Goal: Task Accomplishment & Management: Use online tool/utility

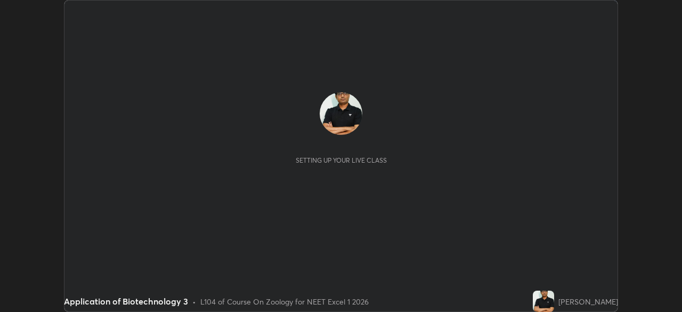
scroll to position [312, 681]
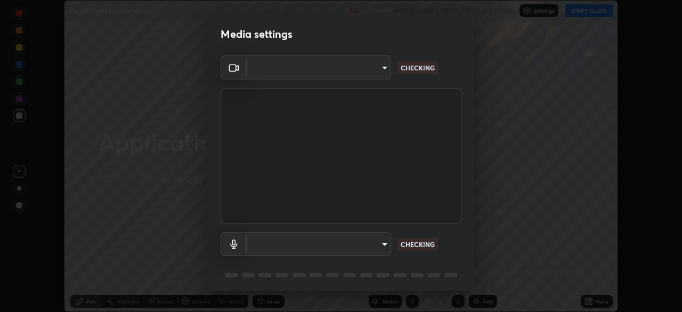
type input "7db3104c3122a209b332b64619111aa91615a24fb0de166504fa5909fce8eb30"
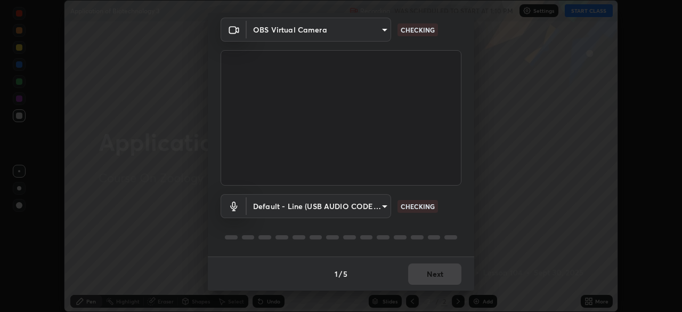
click at [475, 288] on div "Media settings OBS Virtual Camera 7db3104c3122a209b332b64619111aa91615a24fb0de1…" at bounding box center [341, 156] width 682 height 312
click at [382, 207] on body "Erase all Application of Biotechnology 3 Recording WAS SCHEDULED TO START AT 1:…" at bounding box center [341, 156] width 682 height 312
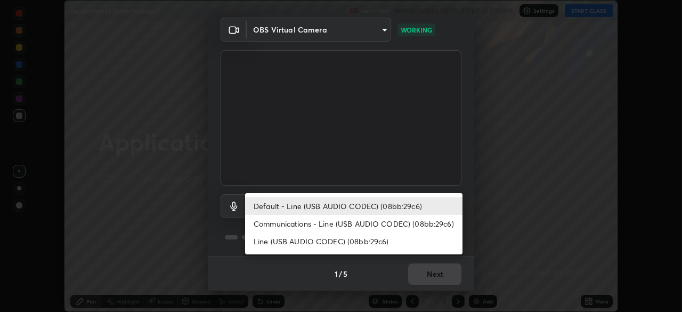
click at [383, 225] on li "Communications - Line (USB AUDIO CODEC) (08bb:29c6)" at bounding box center [353, 224] width 217 height 18
type input "communications"
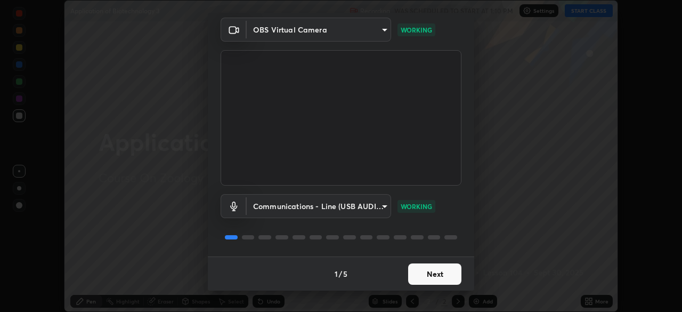
click at [441, 276] on button "Next" at bounding box center [434, 273] width 53 height 21
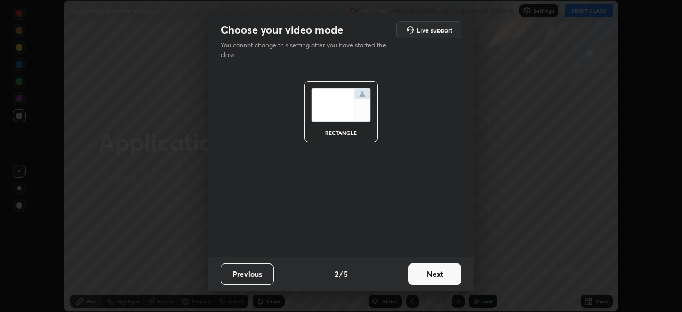
scroll to position [0, 0]
click at [438, 279] on button "Next" at bounding box center [434, 273] width 53 height 21
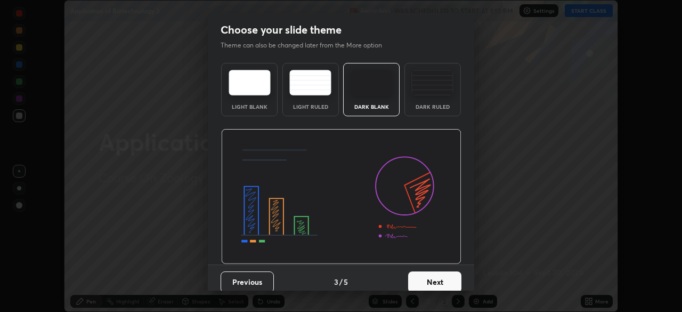
click at [437, 285] on button "Next" at bounding box center [434, 281] width 53 height 21
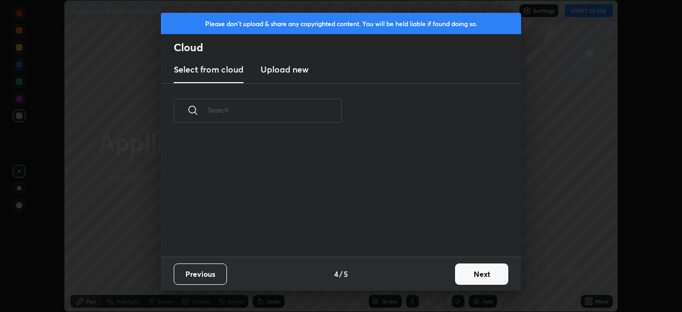
scroll to position [118, 342]
click at [469, 276] on button "Next" at bounding box center [481, 273] width 53 height 21
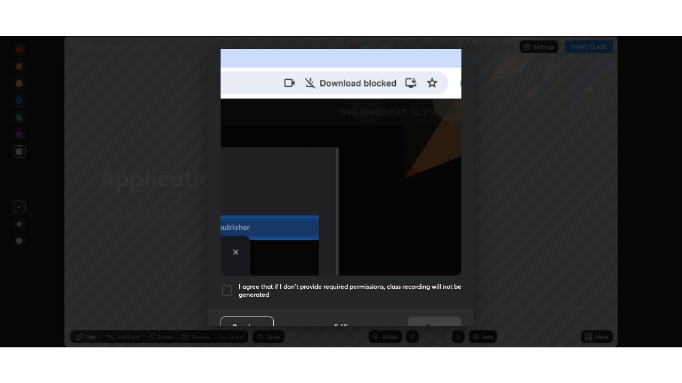
scroll to position [255, 0]
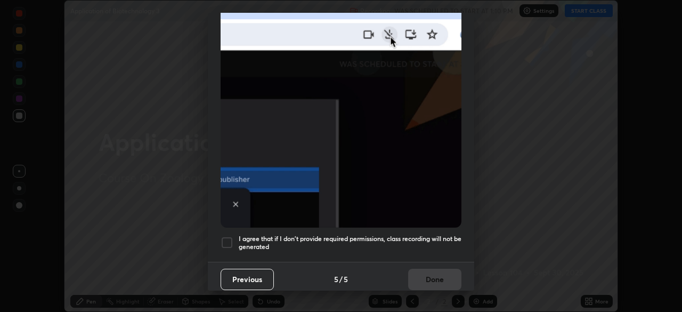
click at [223, 236] on div at bounding box center [227, 242] width 13 height 13
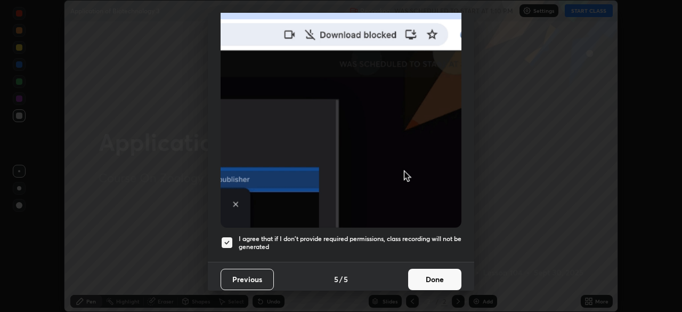
click at [430, 276] on button "Done" at bounding box center [434, 278] width 53 height 21
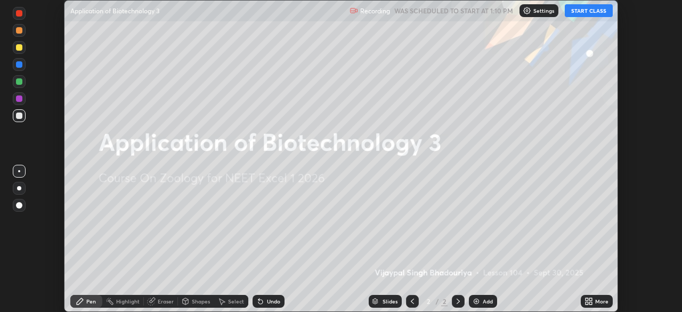
click at [584, 14] on button "START CLASS" at bounding box center [589, 10] width 48 height 13
click at [586, 301] on icon at bounding box center [588, 301] width 9 height 9
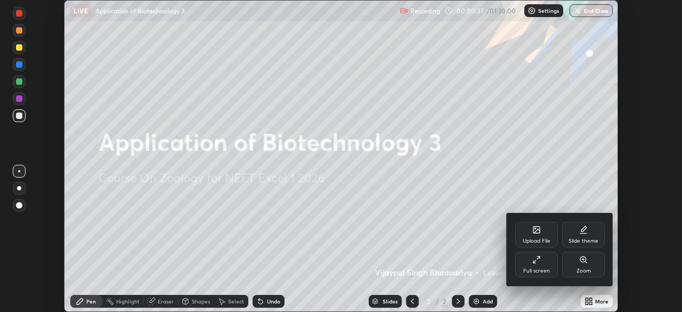
click at [542, 263] on div "Full screen" at bounding box center [536, 264] width 43 height 26
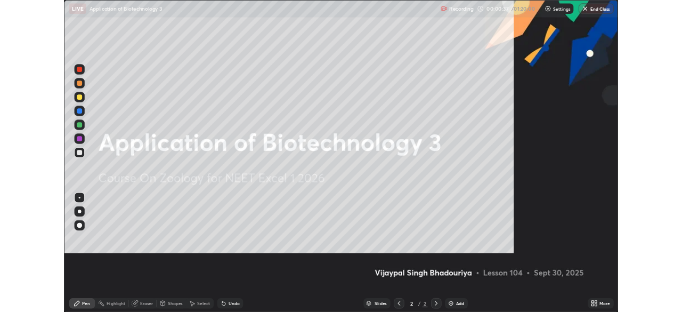
scroll to position [383, 682]
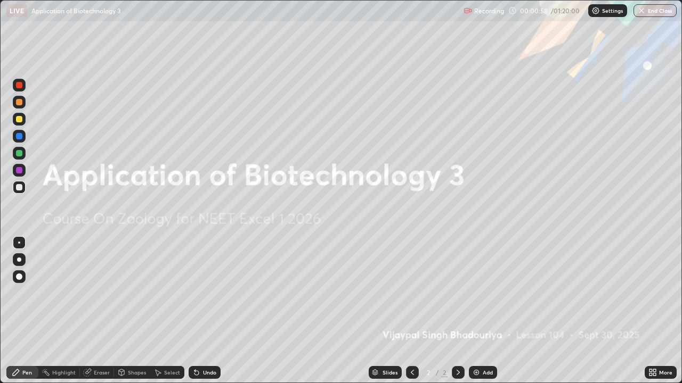
click at [474, 311] on img at bounding box center [476, 373] width 9 height 9
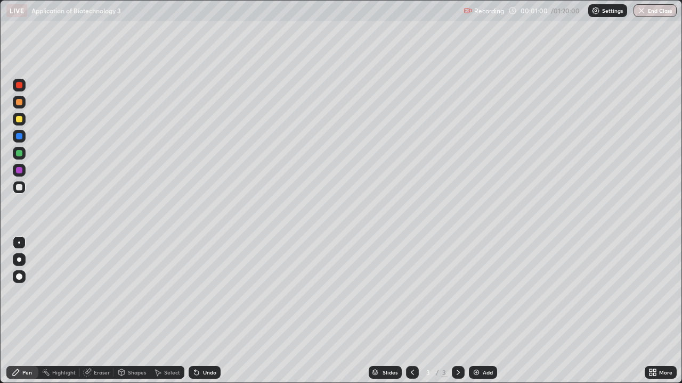
click at [18, 187] on div at bounding box center [19, 187] width 6 height 6
click at [200, 311] on div "Undo" at bounding box center [205, 372] width 32 height 13
click at [203, 311] on div "Undo" at bounding box center [209, 372] width 13 height 5
click at [480, 311] on div "Add" at bounding box center [483, 372] width 28 height 13
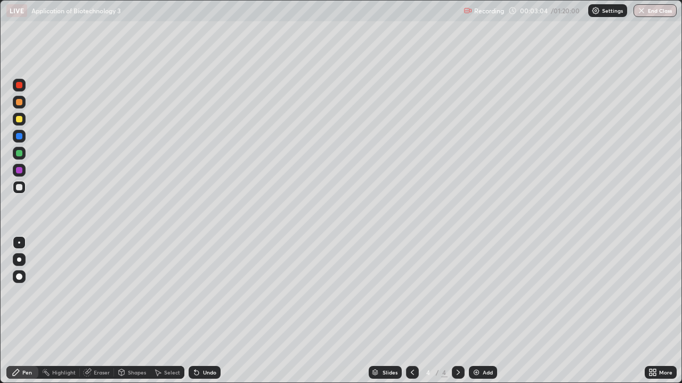
click at [20, 187] on div at bounding box center [19, 187] width 6 height 6
click at [19, 154] on div at bounding box center [19, 153] width 6 height 6
click at [19, 103] on div at bounding box center [19, 102] width 6 height 6
click at [21, 190] on div at bounding box center [19, 187] width 6 height 6
click at [98, 311] on div "Eraser" at bounding box center [102, 372] width 16 height 5
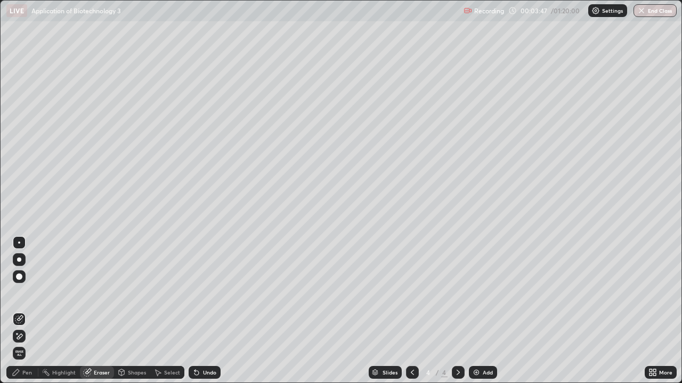
click at [29, 311] on div "Pen" at bounding box center [27, 372] width 10 height 5
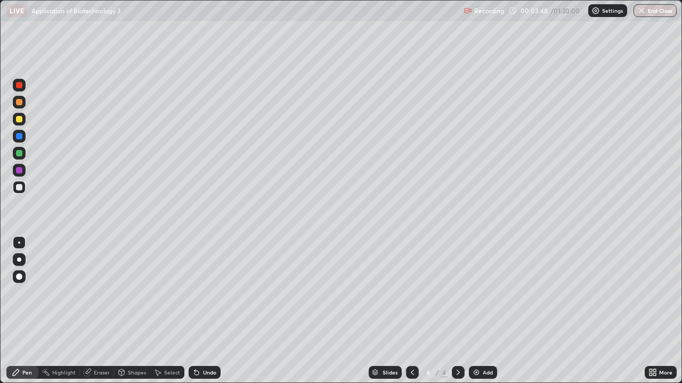
click at [19, 103] on div at bounding box center [19, 102] width 6 height 6
click at [480, 311] on div "Add" at bounding box center [483, 372] width 28 height 13
click at [477, 311] on img at bounding box center [476, 373] width 9 height 9
click at [20, 119] on div at bounding box center [19, 119] width 6 height 6
click at [21, 173] on div at bounding box center [19, 170] width 6 height 6
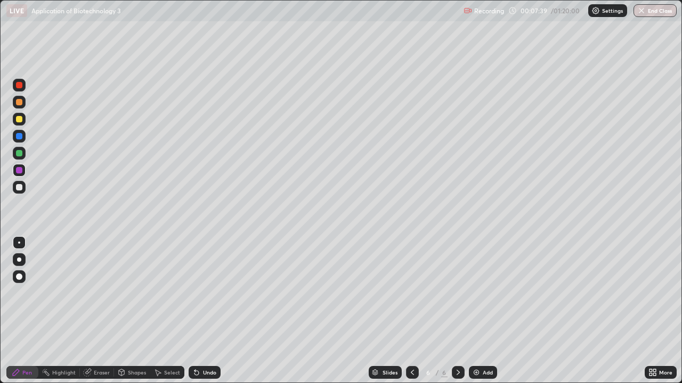
click at [25, 120] on div at bounding box center [19, 119] width 13 height 13
click at [20, 155] on div at bounding box center [19, 153] width 6 height 6
click at [19, 189] on div at bounding box center [19, 187] width 6 height 6
click at [19, 185] on div at bounding box center [19, 187] width 6 height 6
click at [26, 164] on div at bounding box center [19, 170] width 17 height 17
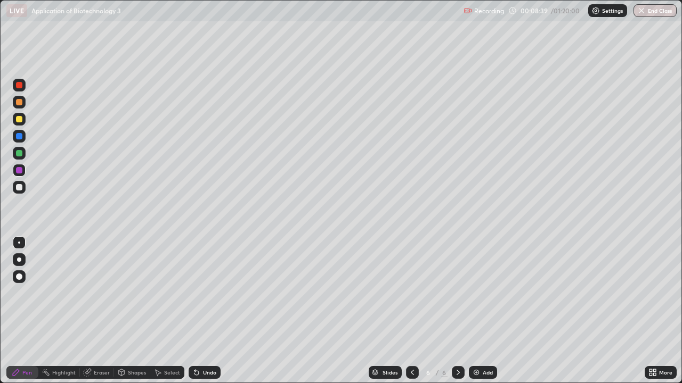
click at [200, 311] on div "Undo" at bounding box center [205, 372] width 32 height 13
click at [20, 155] on div at bounding box center [19, 153] width 6 height 6
click at [19, 188] on div at bounding box center [19, 187] width 6 height 6
click at [211, 311] on div "Undo" at bounding box center [209, 372] width 13 height 5
click at [202, 311] on div "Undo" at bounding box center [205, 372] width 32 height 13
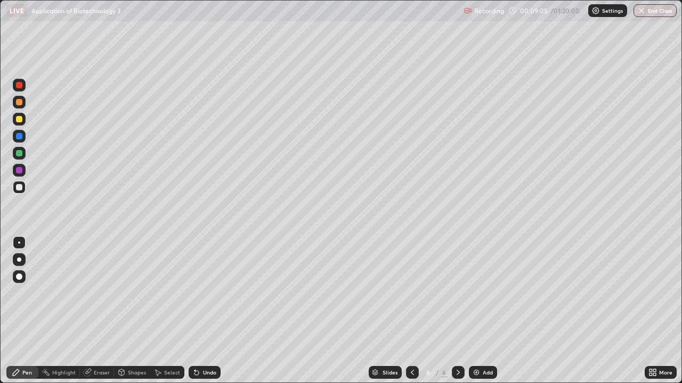
click at [202, 311] on div "Undo" at bounding box center [205, 372] width 32 height 13
click at [201, 311] on div "Undo" at bounding box center [205, 372] width 32 height 13
click at [21, 154] on div at bounding box center [19, 153] width 6 height 6
click at [101, 311] on div "Eraser" at bounding box center [102, 372] width 16 height 5
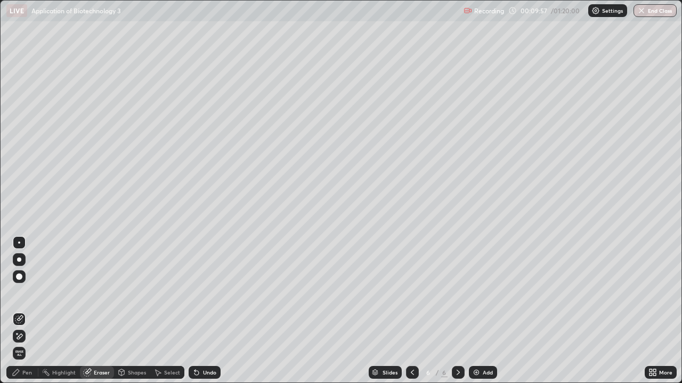
click at [28, 311] on div "Pen" at bounding box center [27, 372] width 10 height 5
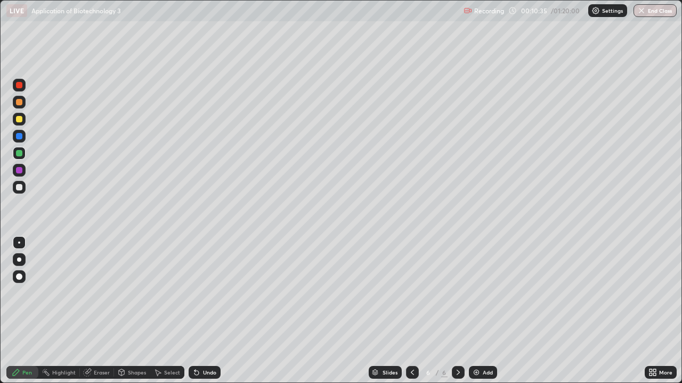
click at [102, 311] on div "Eraser" at bounding box center [102, 372] width 16 height 5
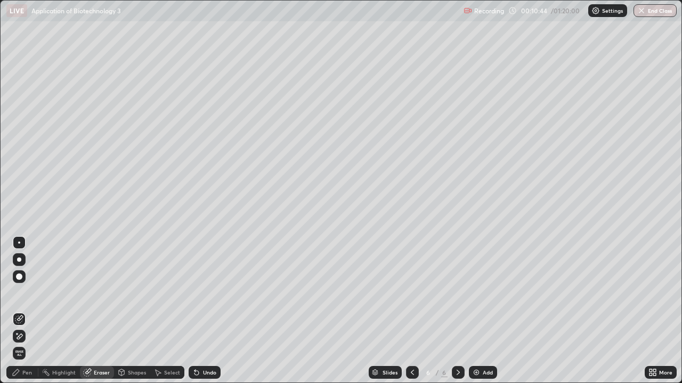
click at [101, 311] on div "Eraser" at bounding box center [102, 372] width 16 height 5
click at [31, 311] on div "Pen" at bounding box center [22, 372] width 32 height 13
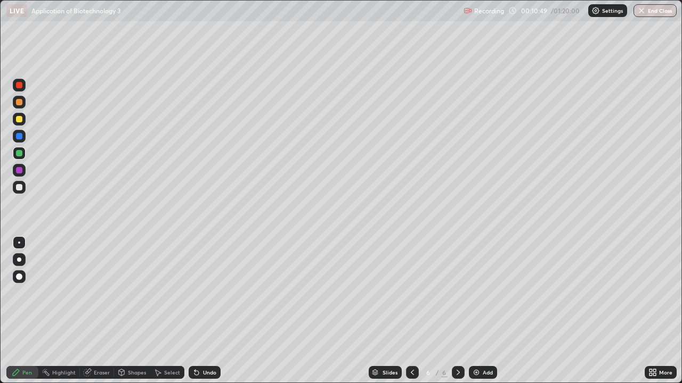
click at [19, 186] on div at bounding box center [19, 187] width 6 height 6
click at [21, 170] on div at bounding box center [19, 170] width 6 height 6
click at [99, 311] on div "Eraser" at bounding box center [102, 372] width 16 height 5
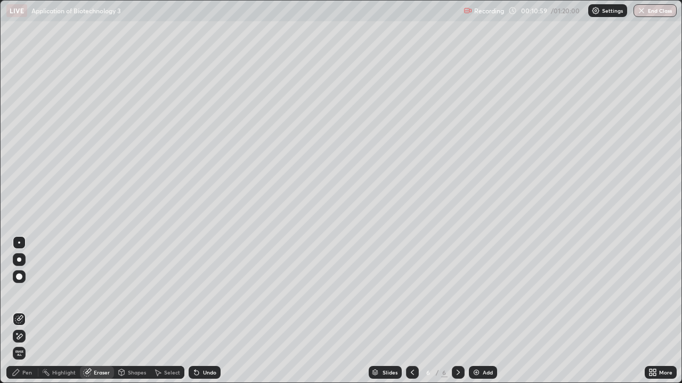
click at [26, 311] on div "Pen" at bounding box center [27, 372] width 10 height 5
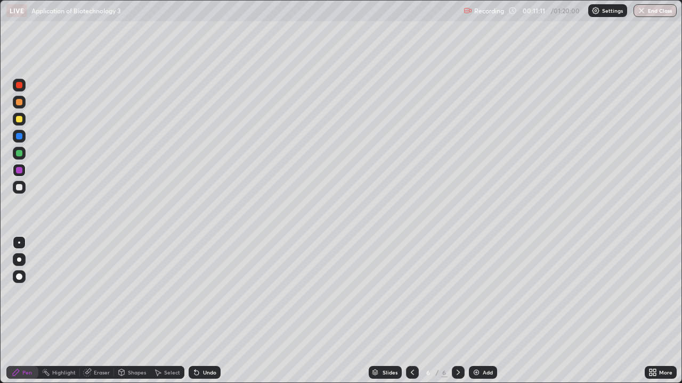
click at [19, 154] on div at bounding box center [19, 153] width 6 height 6
click at [20, 187] on div at bounding box center [19, 187] width 6 height 6
click at [20, 122] on div at bounding box center [19, 119] width 6 height 6
click at [20, 154] on div at bounding box center [19, 153] width 6 height 6
click at [20, 173] on div at bounding box center [19, 170] width 6 height 6
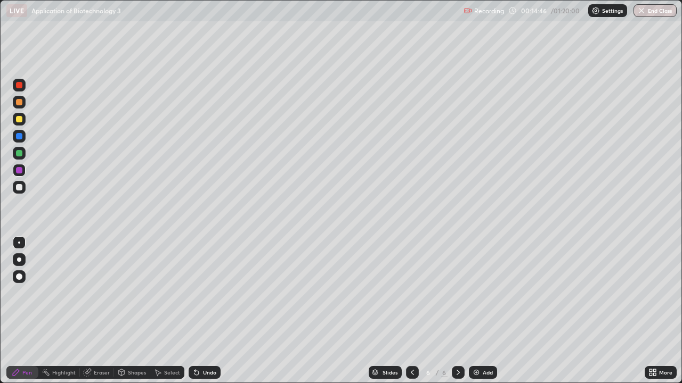
click at [19, 154] on div at bounding box center [19, 153] width 6 height 6
click at [21, 187] on div at bounding box center [19, 187] width 6 height 6
click at [406, 311] on div at bounding box center [412, 372] width 13 height 13
click at [411, 311] on icon at bounding box center [412, 373] width 9 height 9
click at [406, 311] on div at bounding box center [412, 372] width 13 height 13
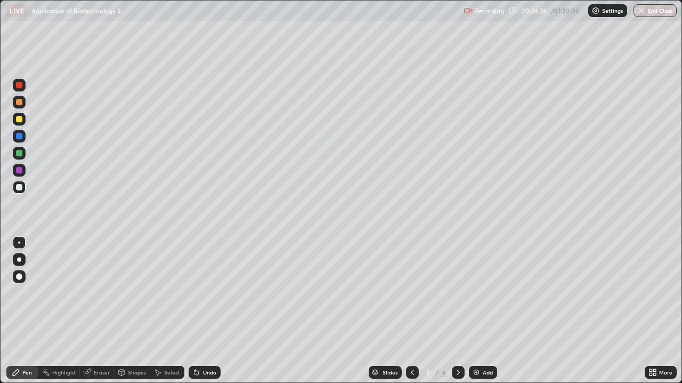
click at [452, 311] on div at bounding box center [458, 372] width 13 height 13
click at [456, 311] on icon at bounding box center [458, 373] width 9 height 9
click at [651, 311] on icon at bounding box center [650, 374] width 3 height 3
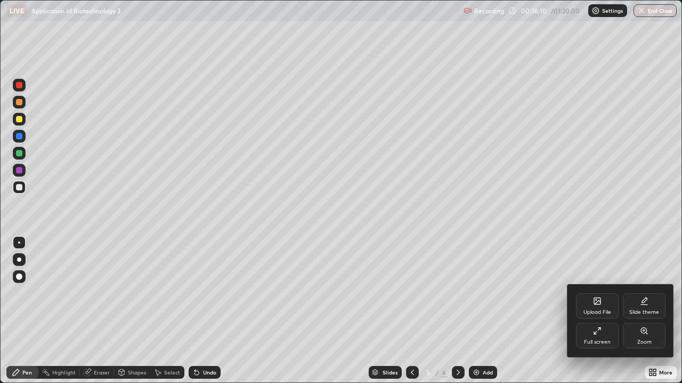
click at [600, 311] on icon at bounding box center [597, 331] width 9 height 9
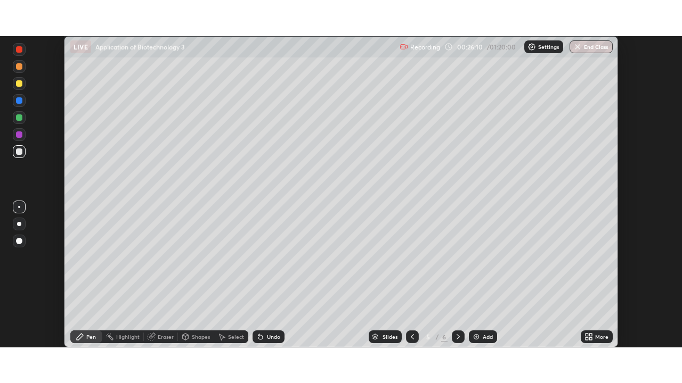
scroll to position [52951, 52580]
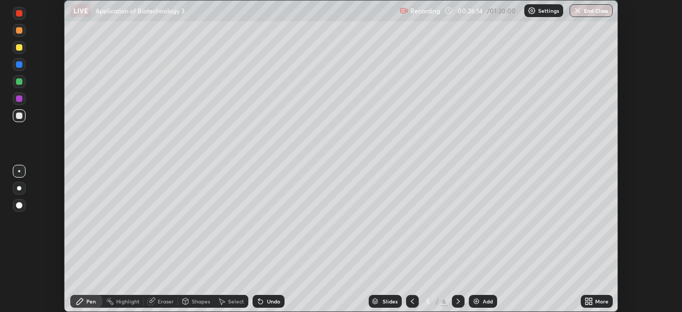
click at [586, 300] on icon at bounding box center [586, 299] width 3 height 3
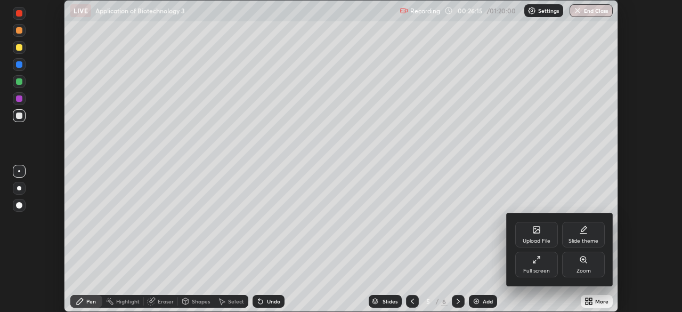
click at [533, 266] on div "Full screen" at bounding box center [536, 264] width 43 height 26
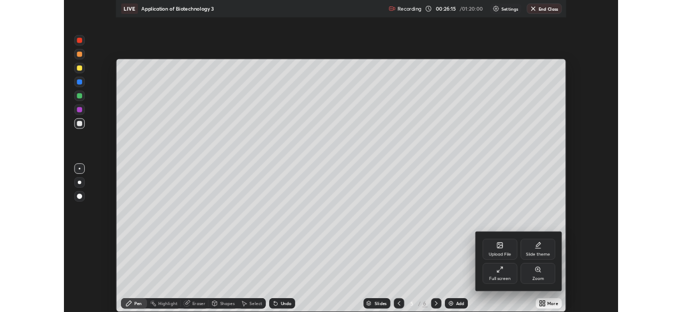
scroll to position [383, 682]
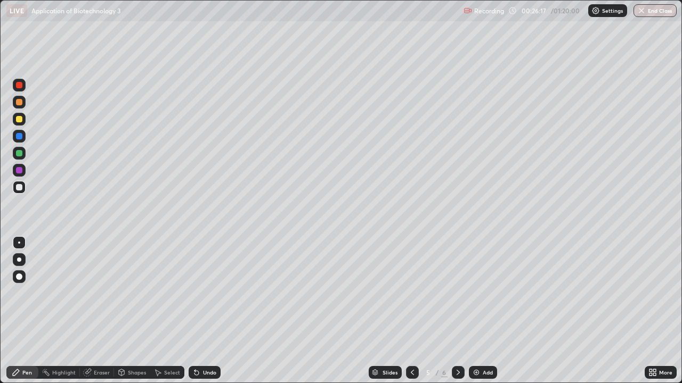
click at [646, 311] on div "More" at bounding box center [660, 372] width 32 height 13
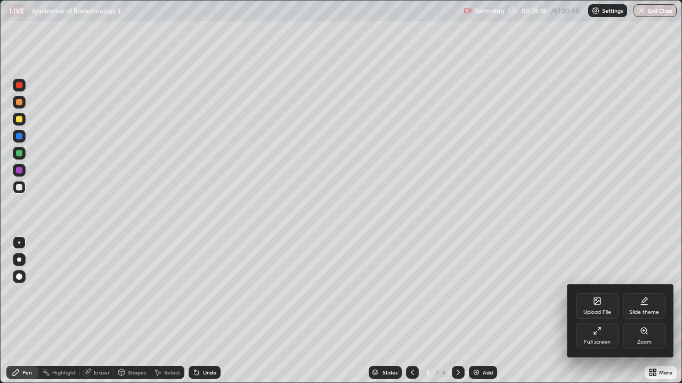
click at [594, 311] on icon at bounding box center [597, 331] width 9 height 9
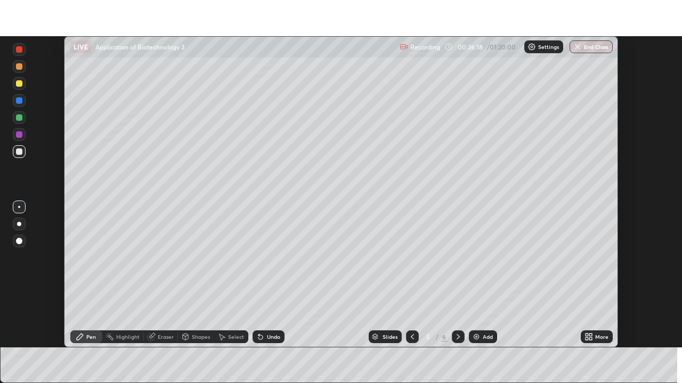
scroll to position [52951, 52580]
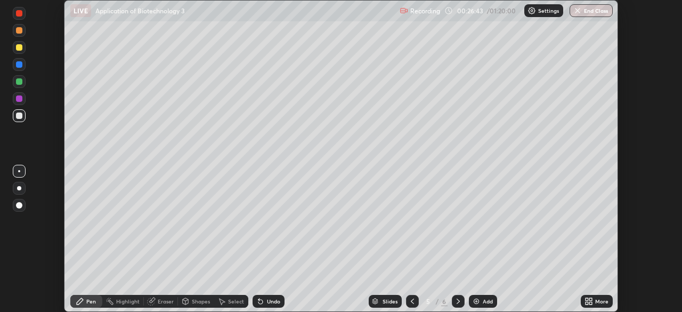
click at [585, 304] on icon at bounding box center [588, 301] width 9 height 9
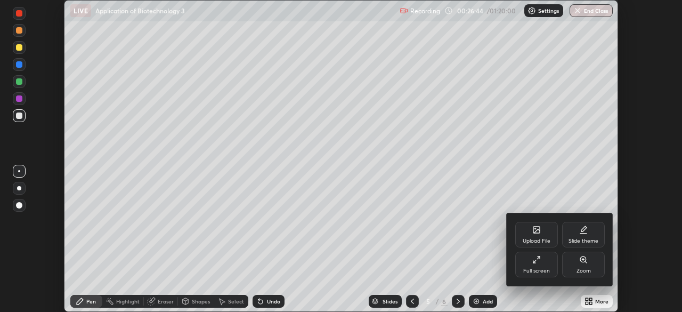
click at [531, 264] on div "Full screen" at bounding box center [536, 264] width 43 height 26
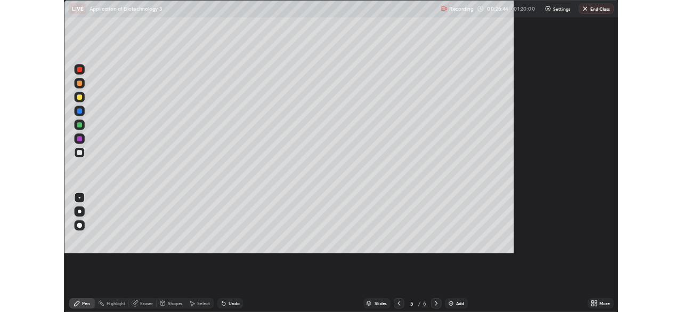
scroll to position [383, 682]
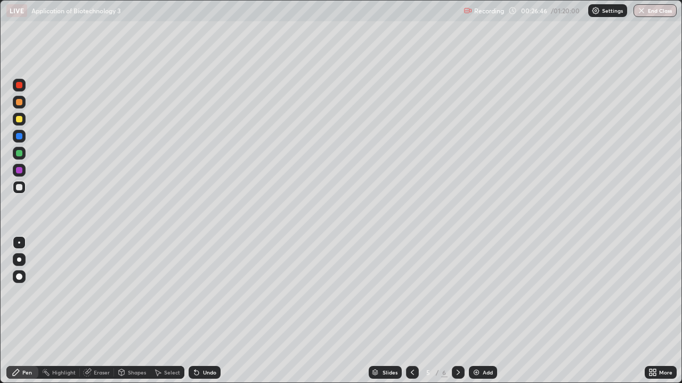
click at [650, 311] on icon at bounding box center [650, 371] width 3 height 3
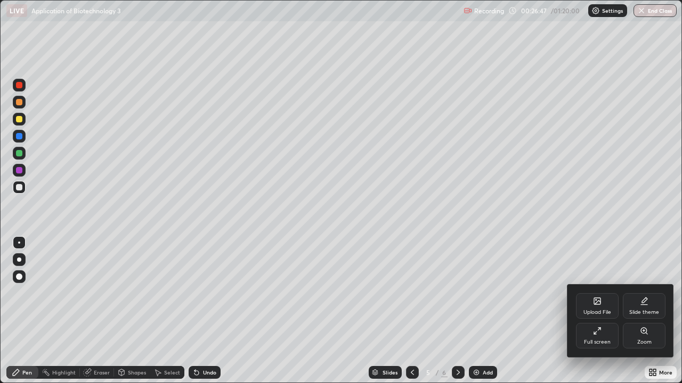
click at [594, 311] on icon at bounding box center [597, 331] width 9 height 9
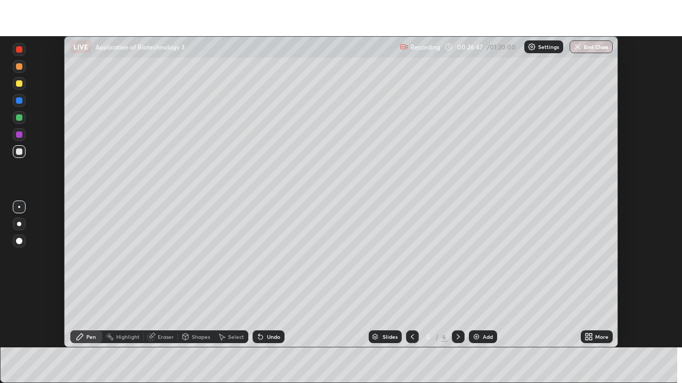
scroll to position [52951, 52580]
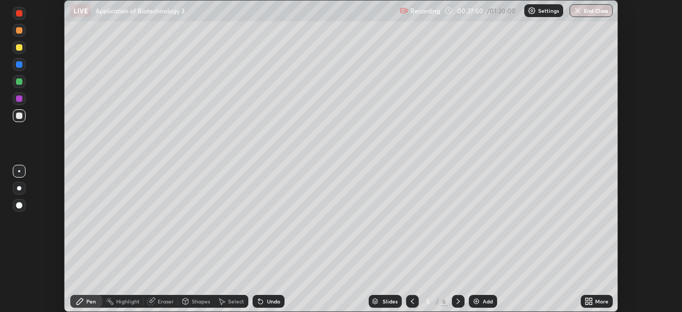
click at [586, 299] on icon at bounding box center [586, 299] width 3 height 3
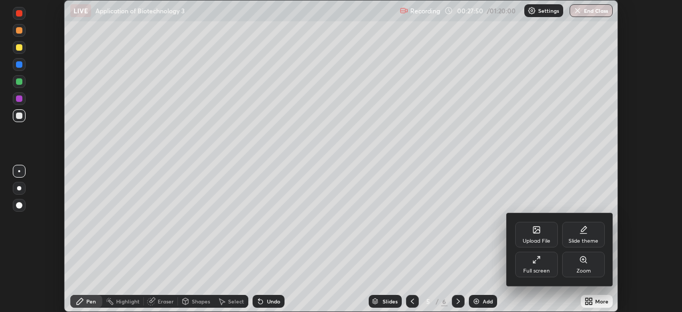
click at [536, 261] on icon at bounding box center [536, 259] width 9 height 9
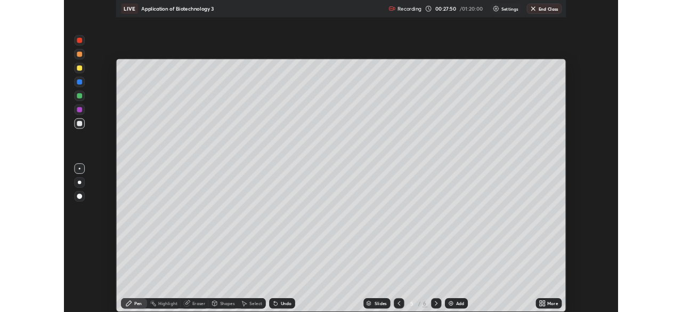
scroll to position [383, 682]
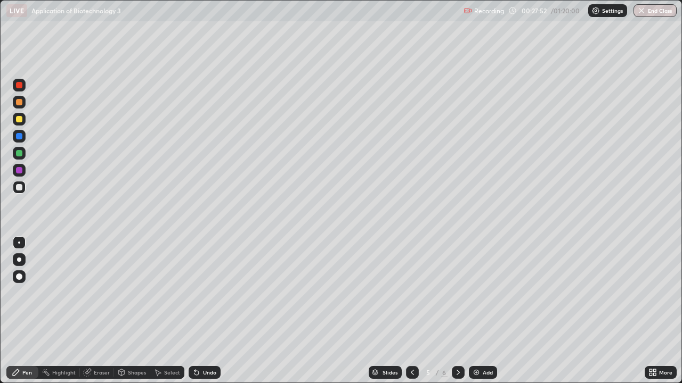
click at [456, 311] on icon at bounding box center [458, 373] width 9 height 9
click at [19, 188] on div at bounding box center [19, 187] width 6 height 6
click at [473, 311] on img at bounding box center [476, 373] width 9 height 9
click at [475, 311] on img at bounding box center [476, 373] width 9 height 9
click at [411, 311] on icon at bounding box center [412, 373] width 9 height 9
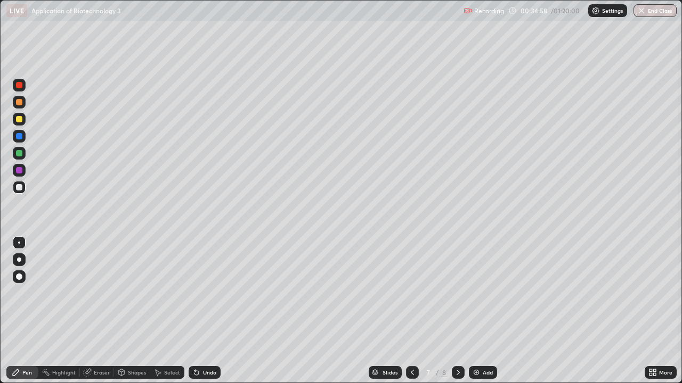
click at [410, 311] on icon at bounding box center [412, 373] width 9 height 9
click at [478, 311] on img at bounding box center [476, 373] width 9 height 9
click at [474, 311] on img at bounding box center [476, 373] width 9 height 9
click at [207, 311] on div "Undo" at bounding box center [209, 372] width 13 height 5
click at [208, 311] on div "Undo" at bounding box center [209, 372] width 13 height 5
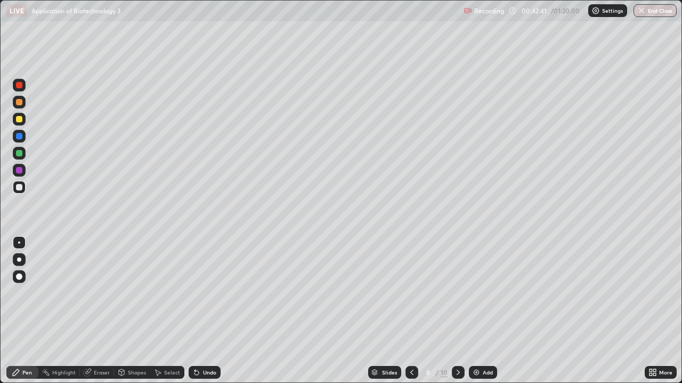
click at [208, 311] on div "Undo" at bounding box center [209, 372] width 13 height 5
click at [203, 311] on div "Undo" at bounding box center [209, 372] width 13 height 5
click at [645, 311] on div "More" at bounding box center [660, 372] width 32 height 13
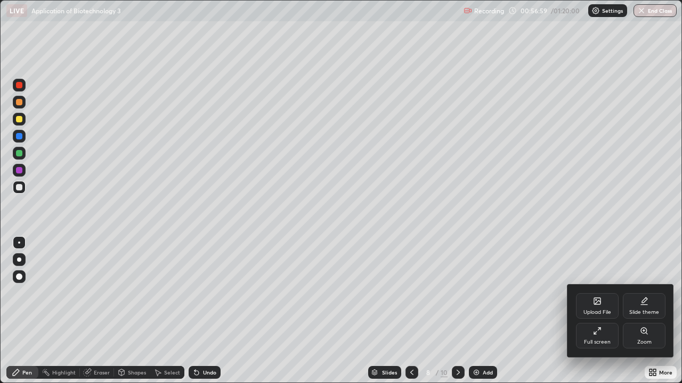
click at [592, 310] on div "Upload File" at bounding box center [597, 312] width 28 height 5
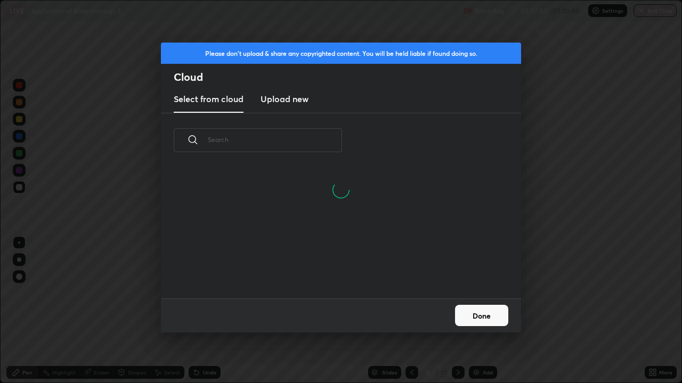
click at [302, 97] on h3 "Upload new" at bounding box center [284, 99] width 48 height 13
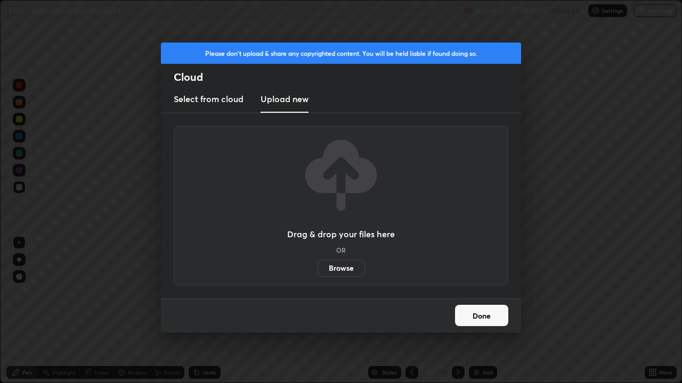
click at [343, 272] on label "Browse" at bounding box center [340, 268] width 47 height 17
click at [317, 272] on input "Browse" at bounding box center [317, 268] width 0 height 17
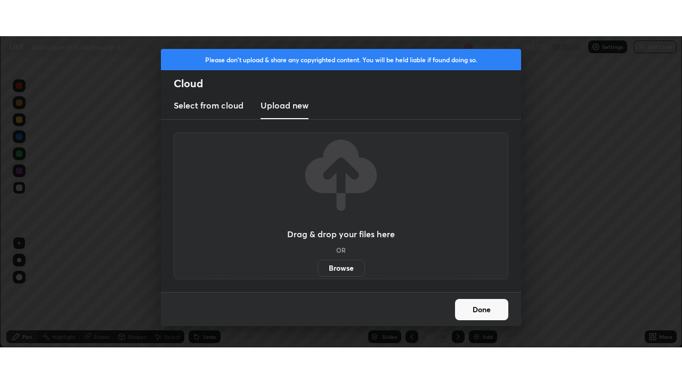
scroll to position [52951, 52580]
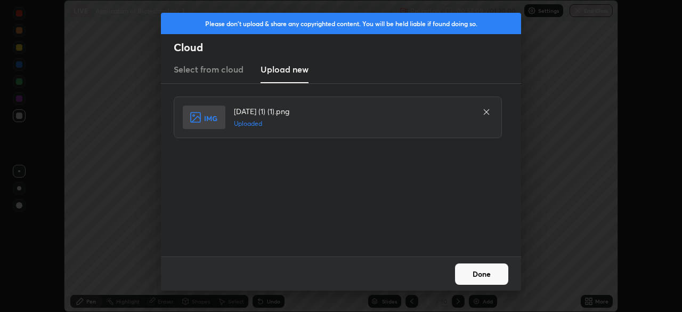
click at [473, 273] on button "Done" at bounding box center [481, 273] width 53 height 21
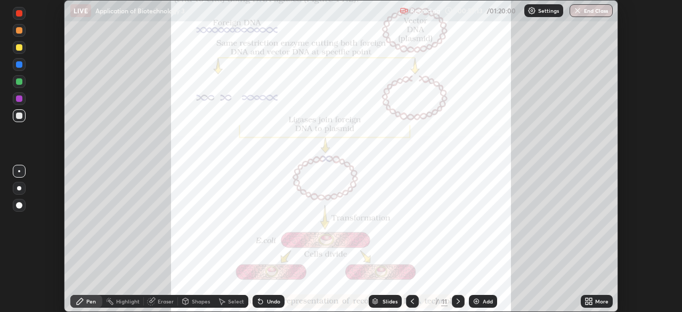
click at [581, 300] on div "More" at bounding box center [597, 301] width 32 height 13
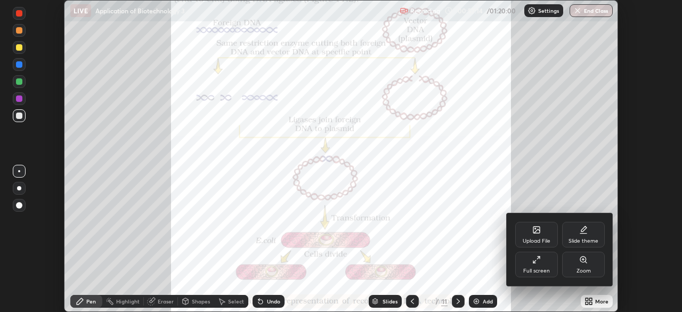
click at [531, 266] on div "Full screen" at bounding box center [536, 264] width 43 height 26
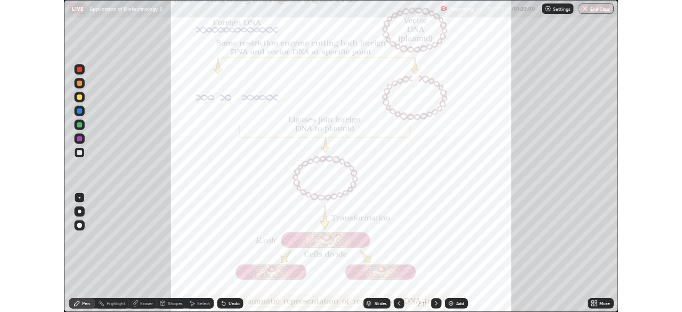
scroll to position [383, 682]
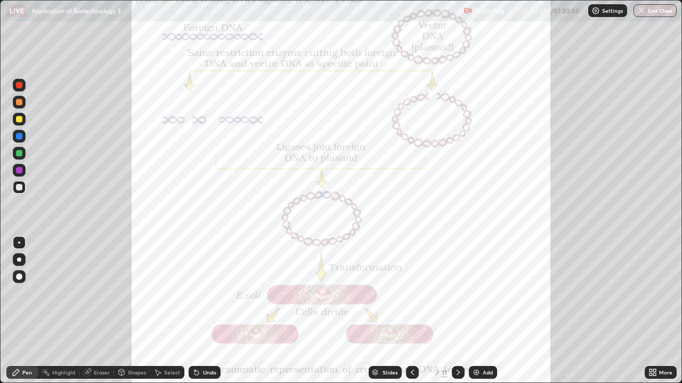
click at [21, 173] on div at bounding box center [19, 170] width 6 height 6
click at [650, 311] on icon at bounding box center [650, 371] width 3 height 3
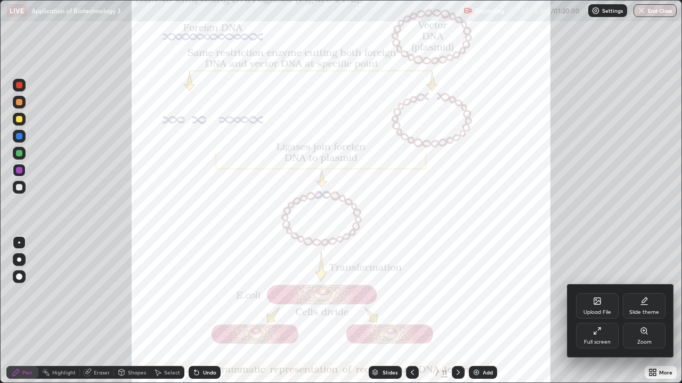
click at [595, 310] on div "Upload File" at bounding box center [597, 312] width 28 height 5
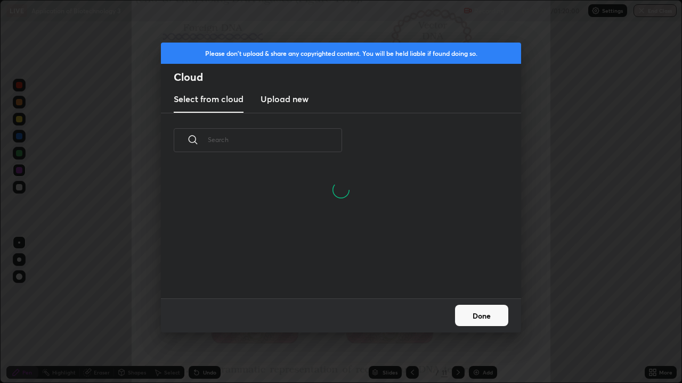
click at [296, 96] on h3 "Upload new" at bounding box center [284, 99] width 48 height 13
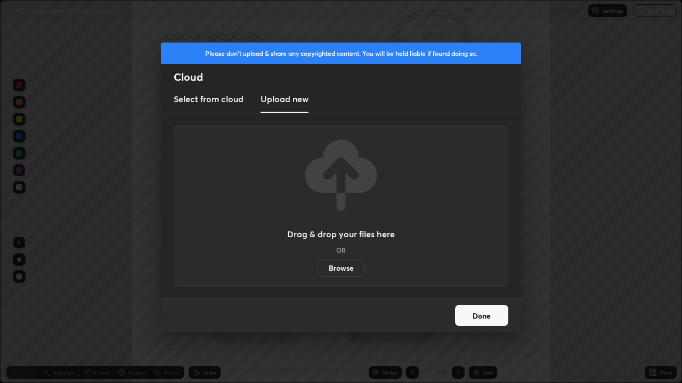
click at [328, 271] on label "Browse" at bounding box center [340, 268] width 47 height 17
click at [317, 271] on input "Browse" at bounding box center [317, 268] width 0 height 17
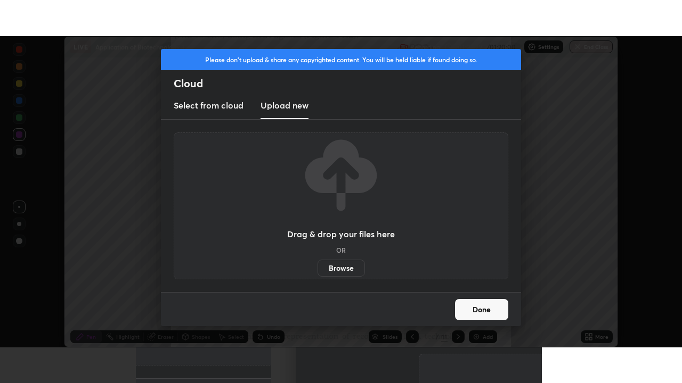
scroll to position [52951, 52580]
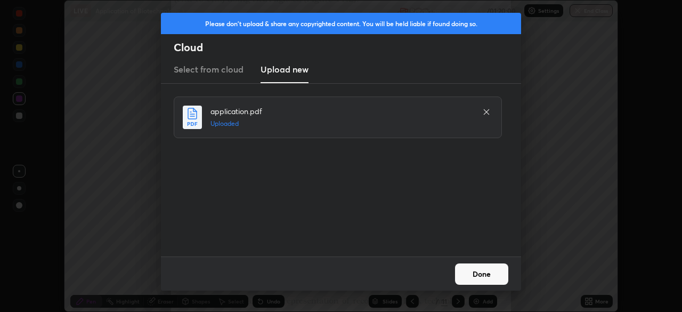
click at [484, 274] on button "Done" at bounding box center [481, 273] width 53 height 21
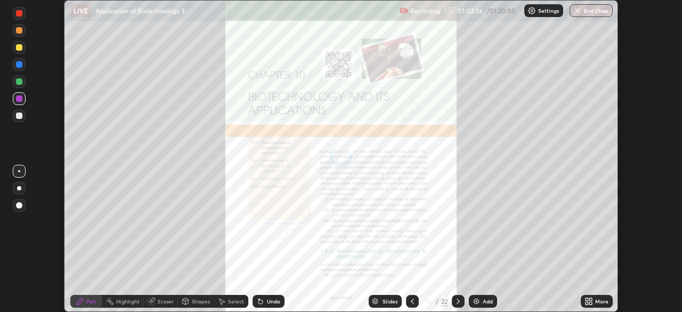
click at [587, 300] on icon at bounding box center [586, 299] width 3 height 3
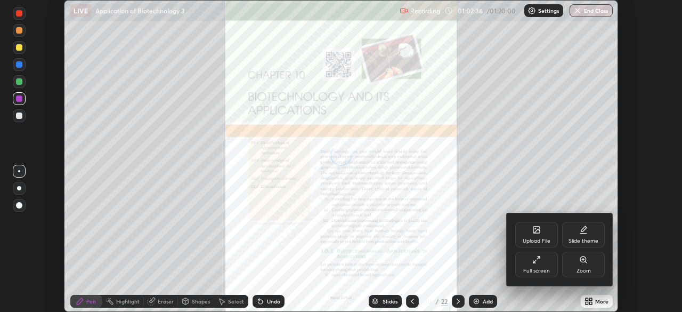
click at [534, 266] on div "Full screen" at bounding box center [536, 264] width 43 height 26
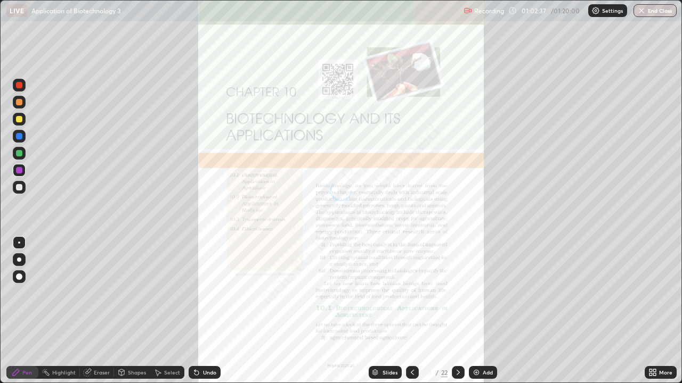
scroll to position [383, 682]
click at [436, 311] on div "/" at bounding box center [437, 373] width 3 height 6
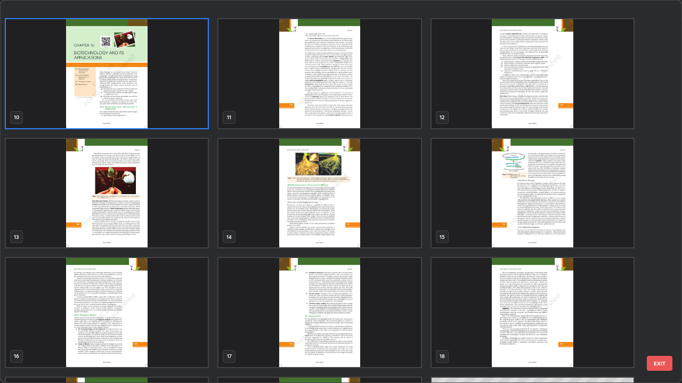
scroll to position [404, 0]
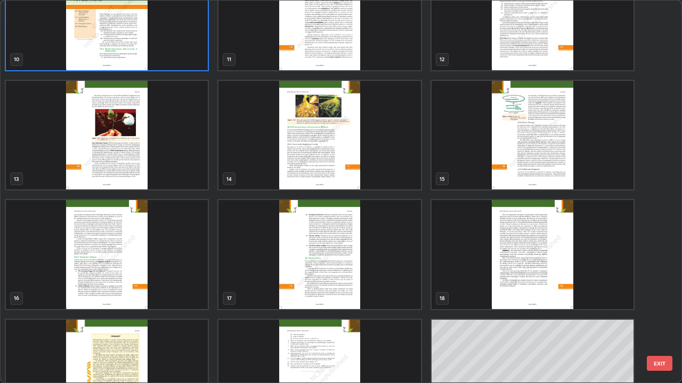
click at [529, 159] on img "grid" at bounding box center [532, 135] width 202 height 109
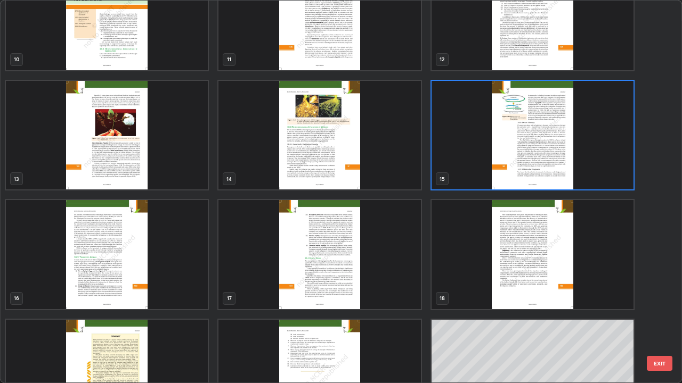
click at [529, 159] on img "grid" at bounding box center [532, 135] width 202 height 109
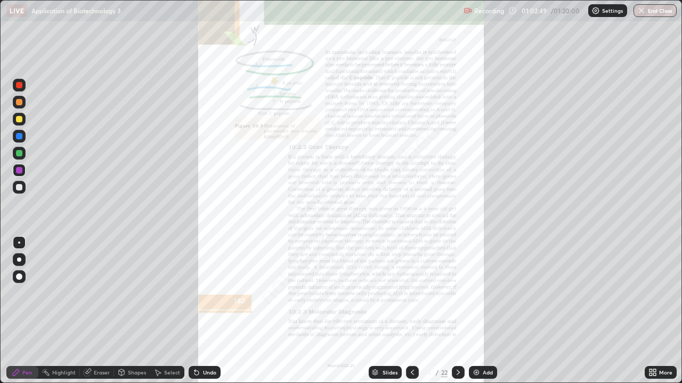
click at [458, 311] on icon at bounding box center [457, 372] width 3 height 5
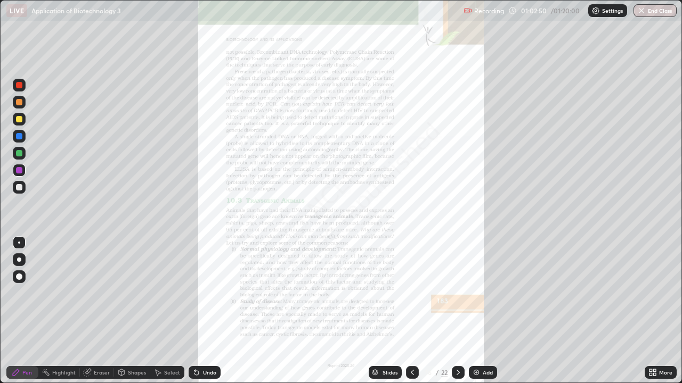
click at [409, 311] on icon at bounding box center [412, 373] width 9 height 9
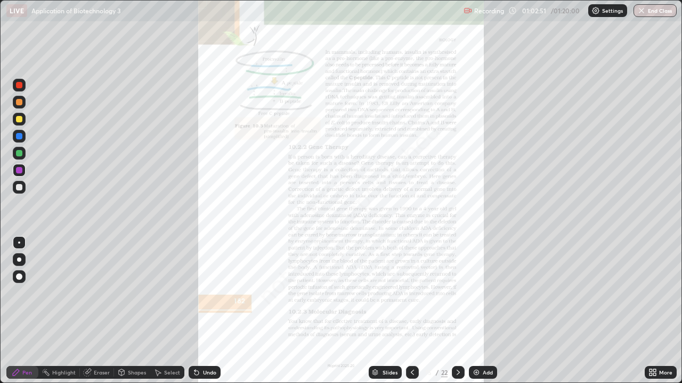
click at [412, 311] on icon at bounding box center [412, 373] width 9 height 9
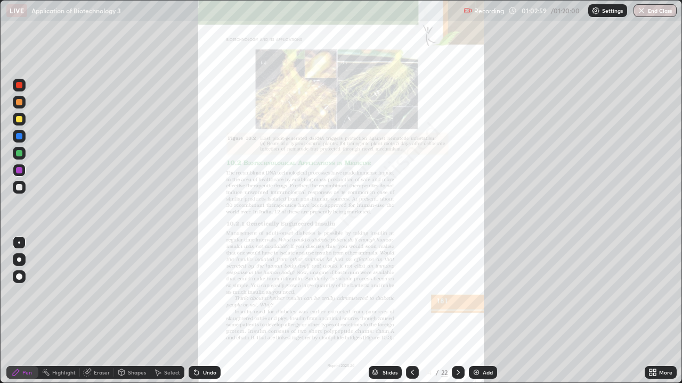
click at [455, 311] on icon at bounding box center [458, 373] width 9 height 9
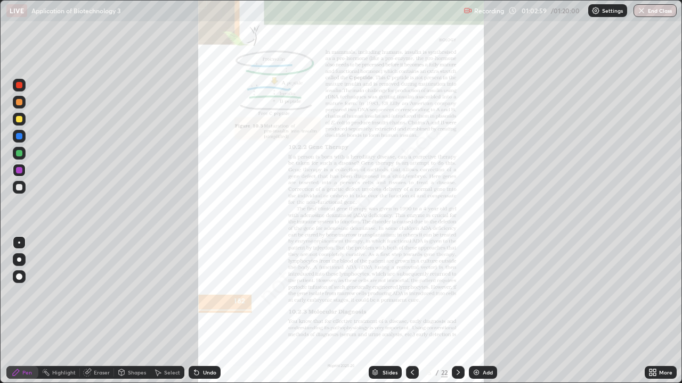
click at [649, 311] on icon at bounding box center [650, 371] width 3 height 3
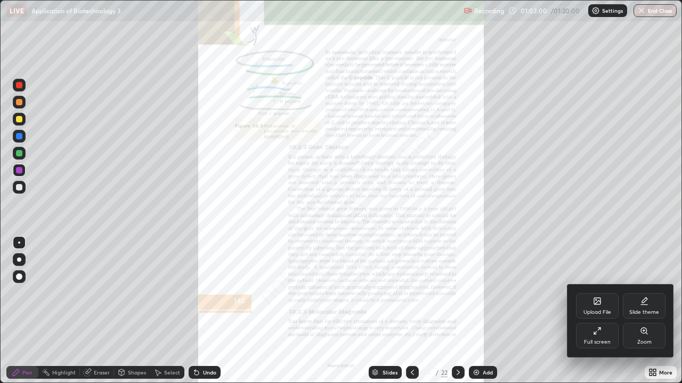
click at [640, 311] on icon at bounding box center [644, 331] width 9 height 9
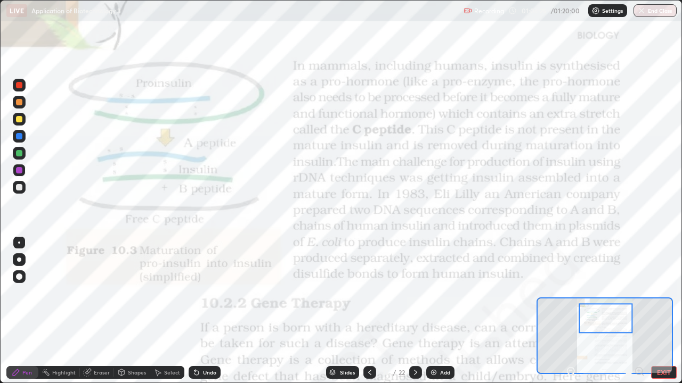
click at [436, 311] on img at bounding box center [433, 373] width 9 height 9
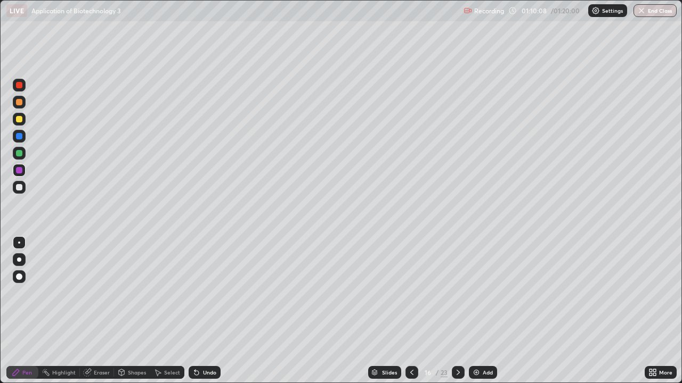
click at [411, 311] on icon at bounding box center [411, 373] width 9 height 9
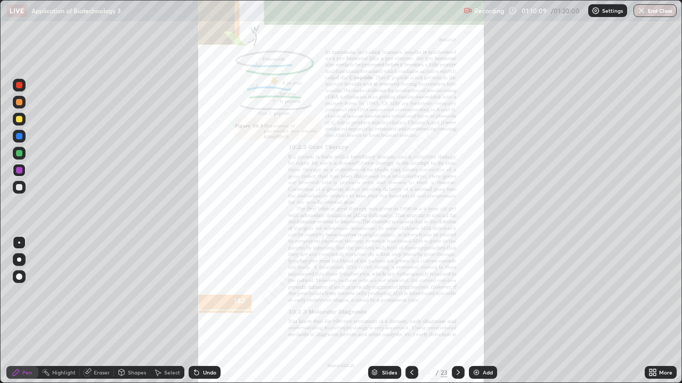
click at [442, 311] on div "23" at bounding box center [443, 373] width 7 height 10
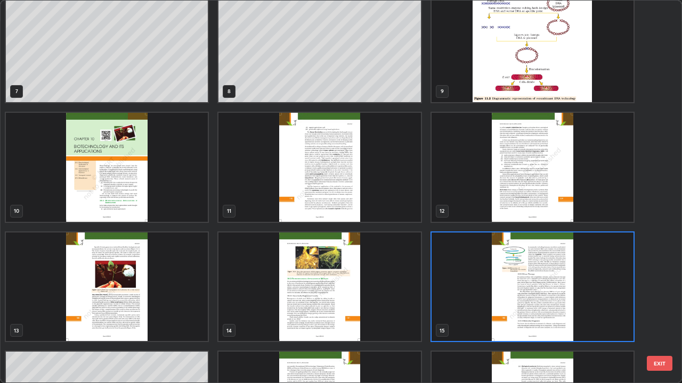
scroll to position [283, 0]
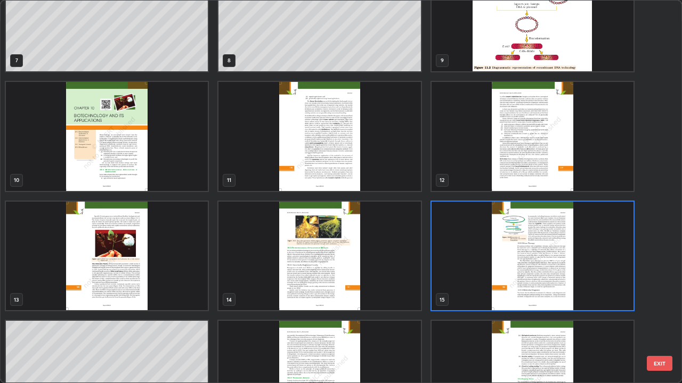
click at [503, 256] on img "grid" at bounding box center [532, 256] width 202 height 109
click at [505, 256] on img "grid" at bounding box center [532, 256] width 202 height 109
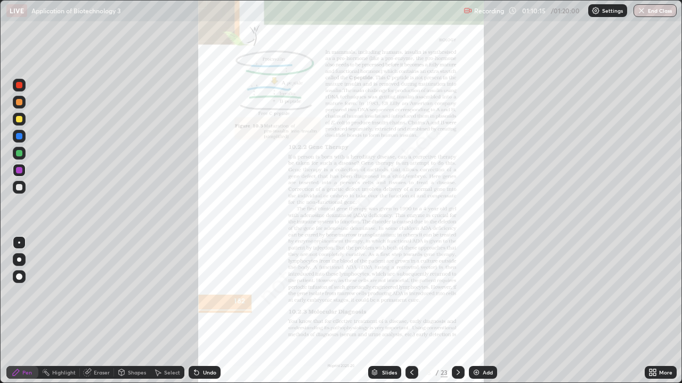
click at [647, 311] on div "More" at bounding box center [660, 372] width 32 height 13
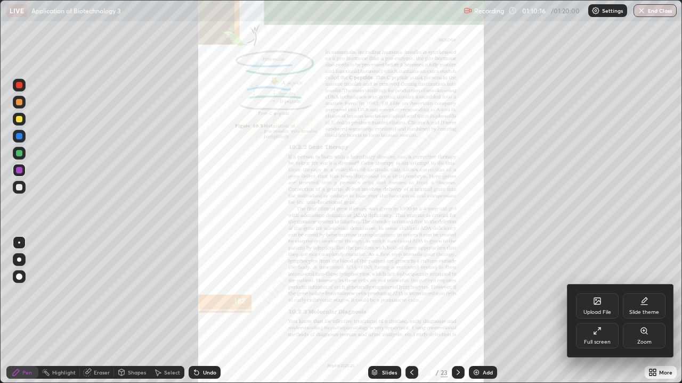
click at [637, 311] on div "Zoom" at bounding box center [644, 336] width 43 height 26
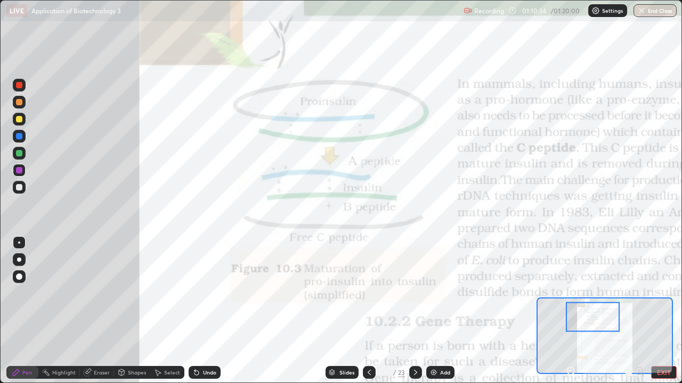
click at [103, 311] on div "Eraser" at bounding box center [102, 372] width 16 height 5
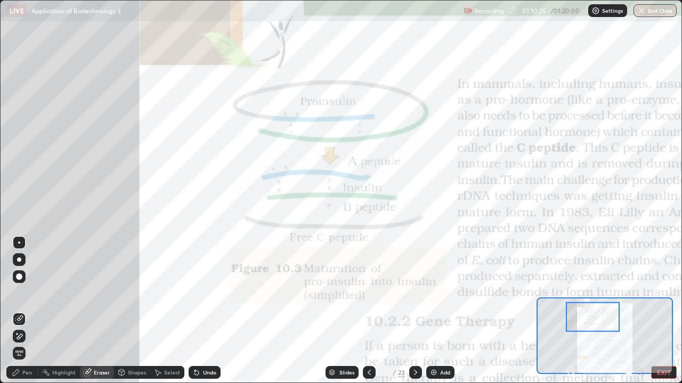
click at [25, 311] on div "Erase all" at bounding box center [19, 353] width 13 height 13
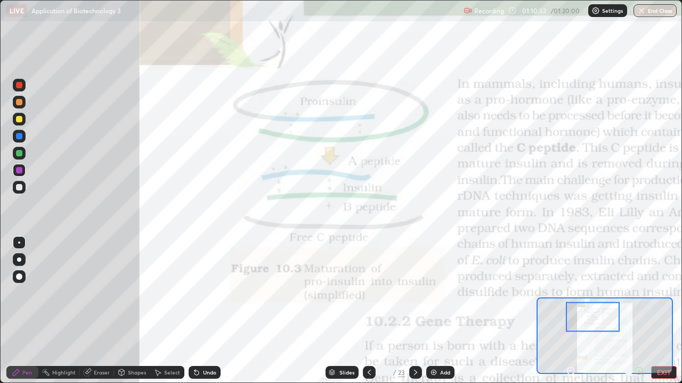
click at [20, 87] on div at bounding box center [19, 85] width 6 height 6
click at [653, 12] on button "End Class" at bounding box center [654, 10] width 43 height 13
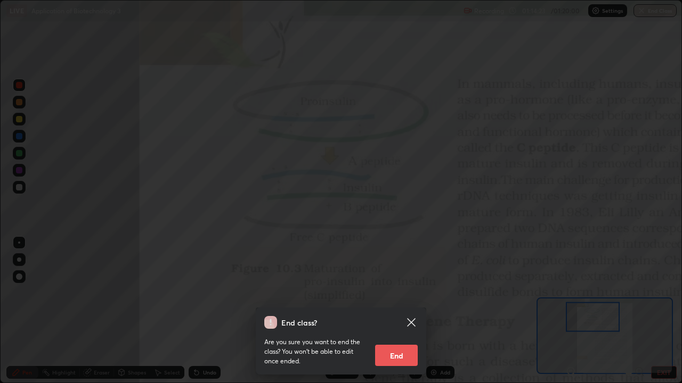
click at [407, 311] on button "End" at bounding box center [396, 355] width 43 height 21
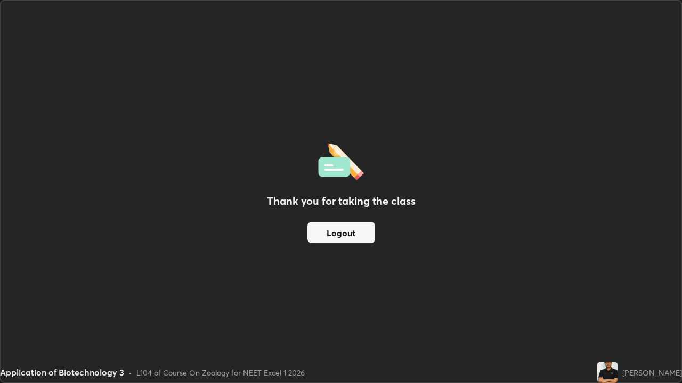
click at [354, 233] on button "Logout" at bounding box center [341, 232] width 68 height 21
